Goal: Information Seeking & Learning: Learn about a topic

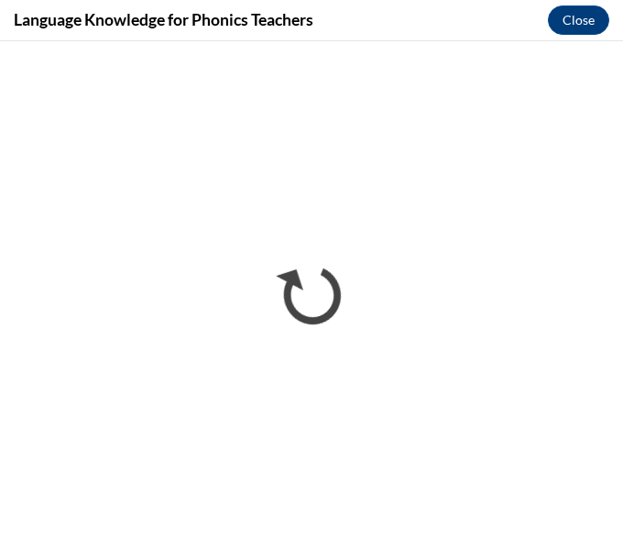
scroll to position [2234, 0]
